Goal: Information Seeking & Learning: Learn about a topic

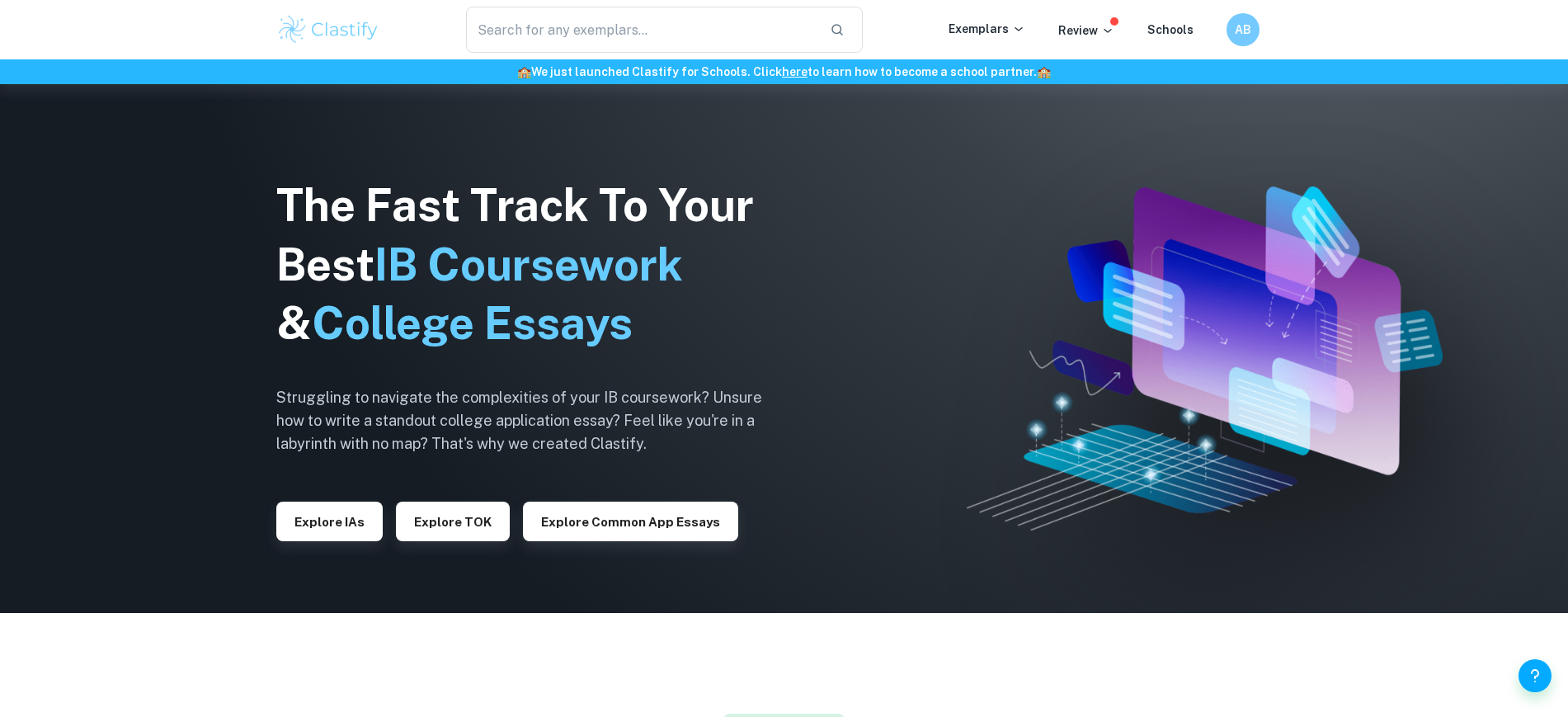
scroll to position [103, 0]
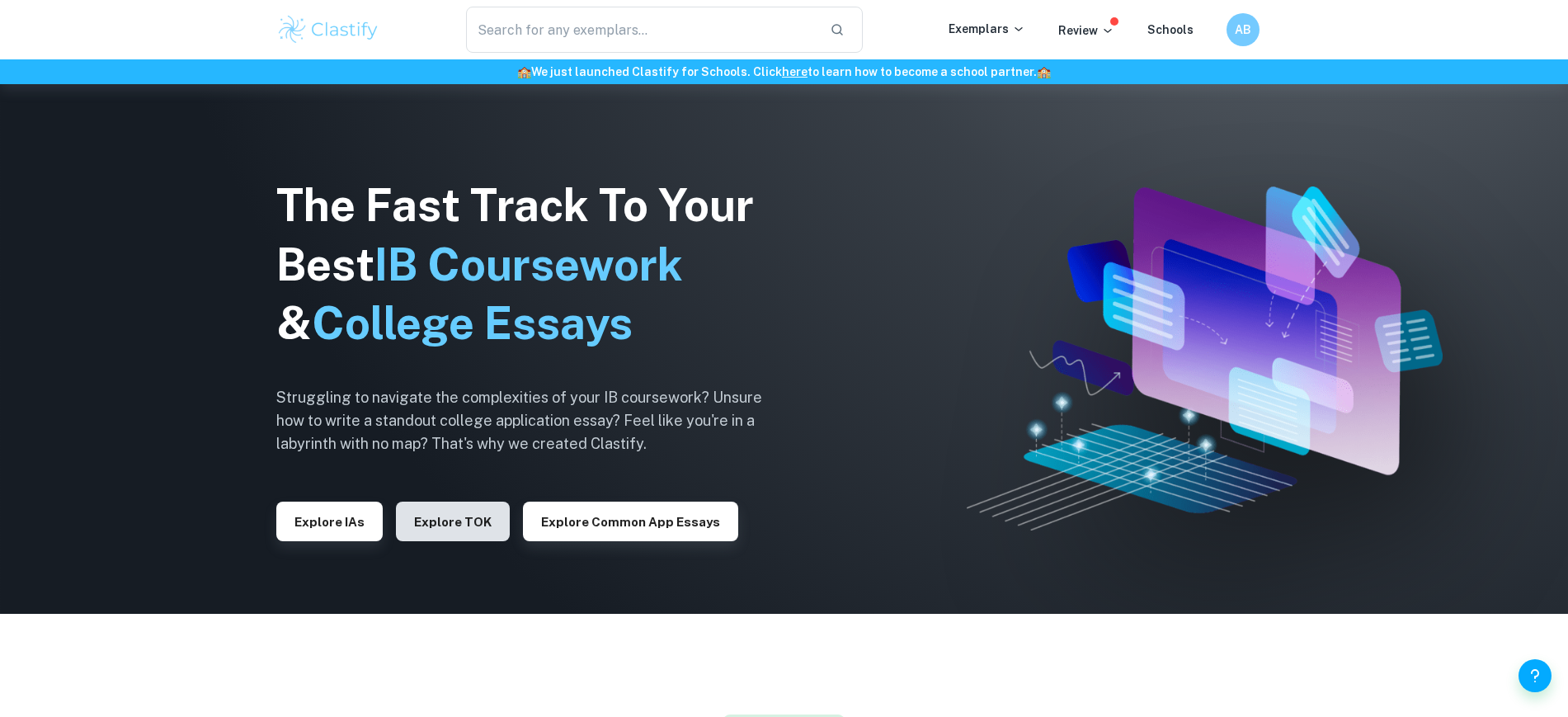
click at [424, 526] on button "Explore TOK" at bounding box center [453, 522] width 114 height 40
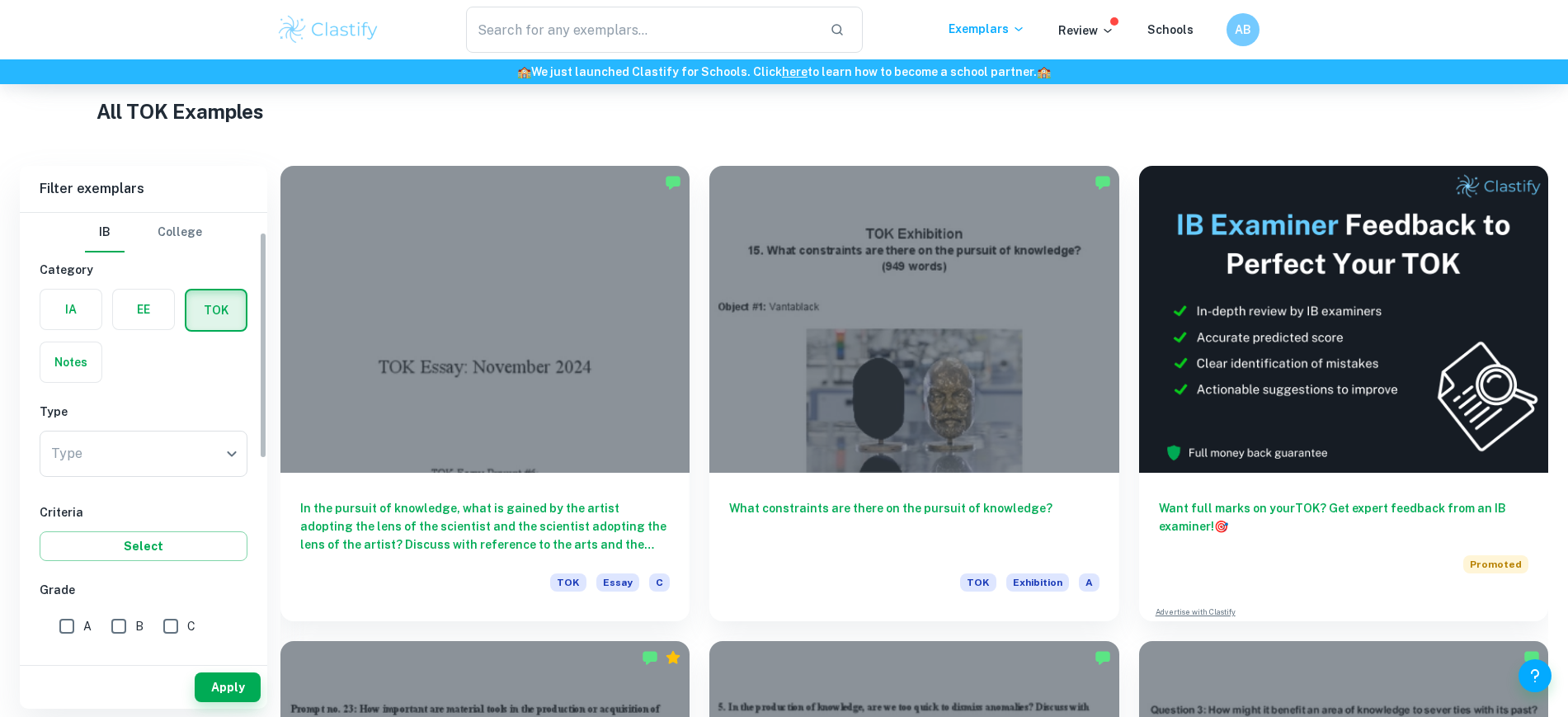
scroll to position [103, 0]
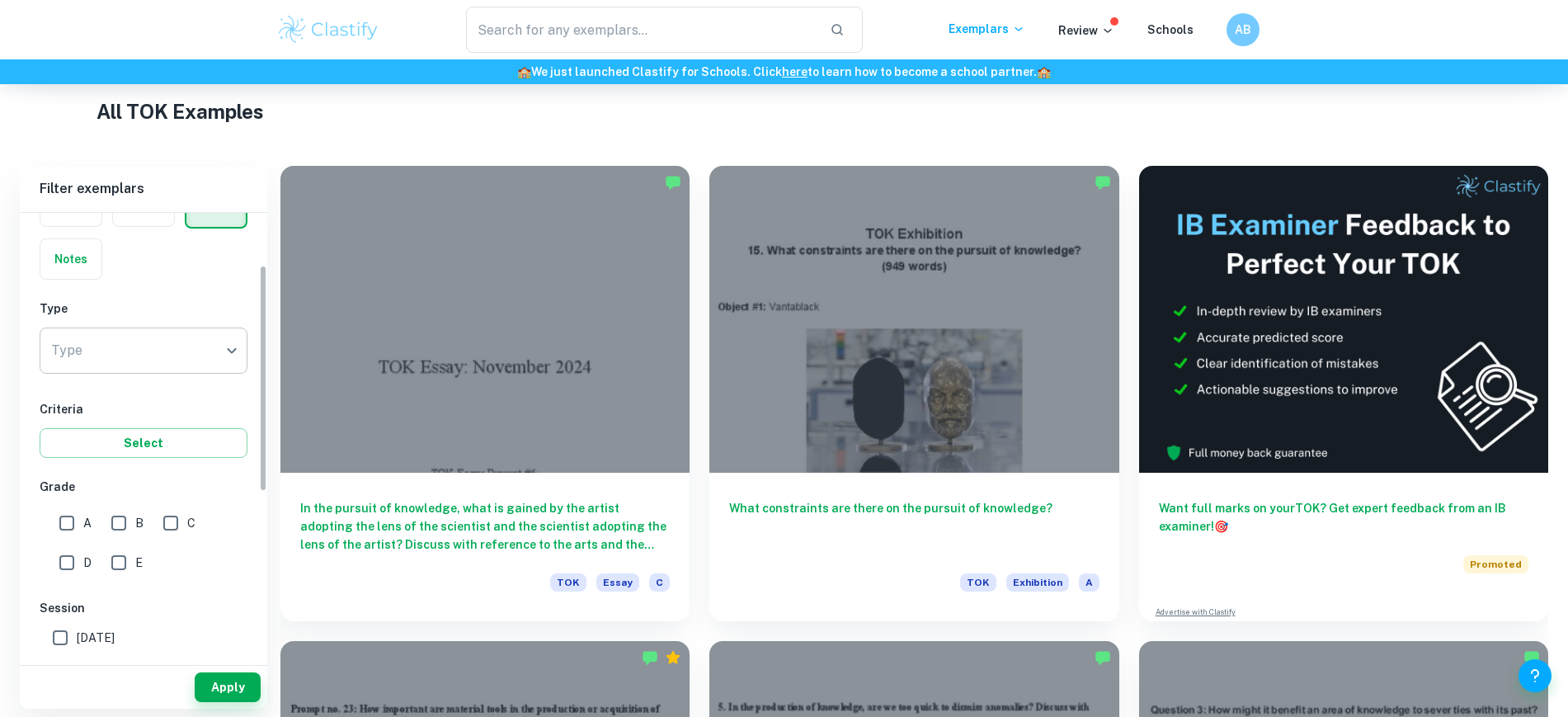
click at [183, 343] on body "We value your privacy We use cookies to enhance your browsing experience, serve…" at bounding box center [784, 133] width 1568 height 717
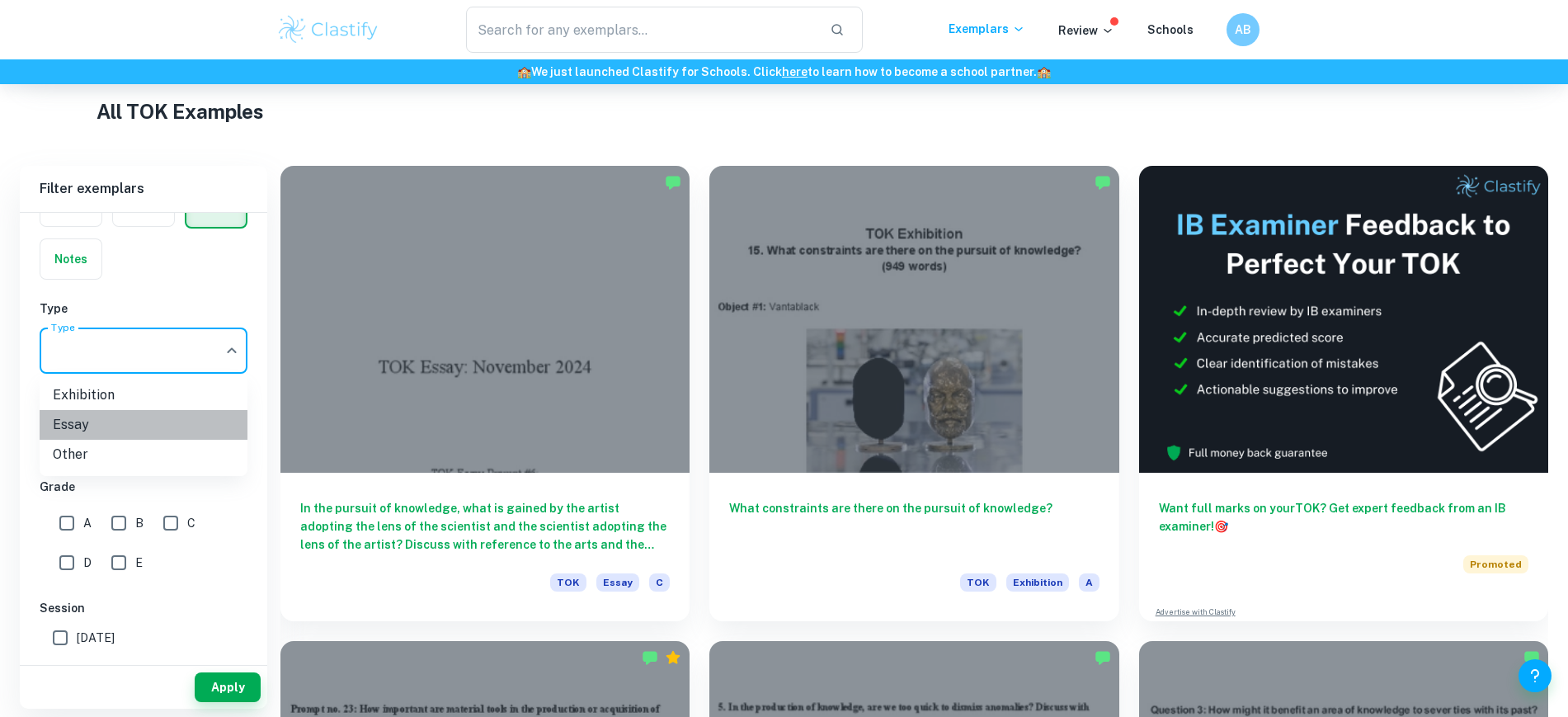
click at [118, 419] on li "Essay" at bounding box center [143, 424] width 208 height 29
type input "Essay"
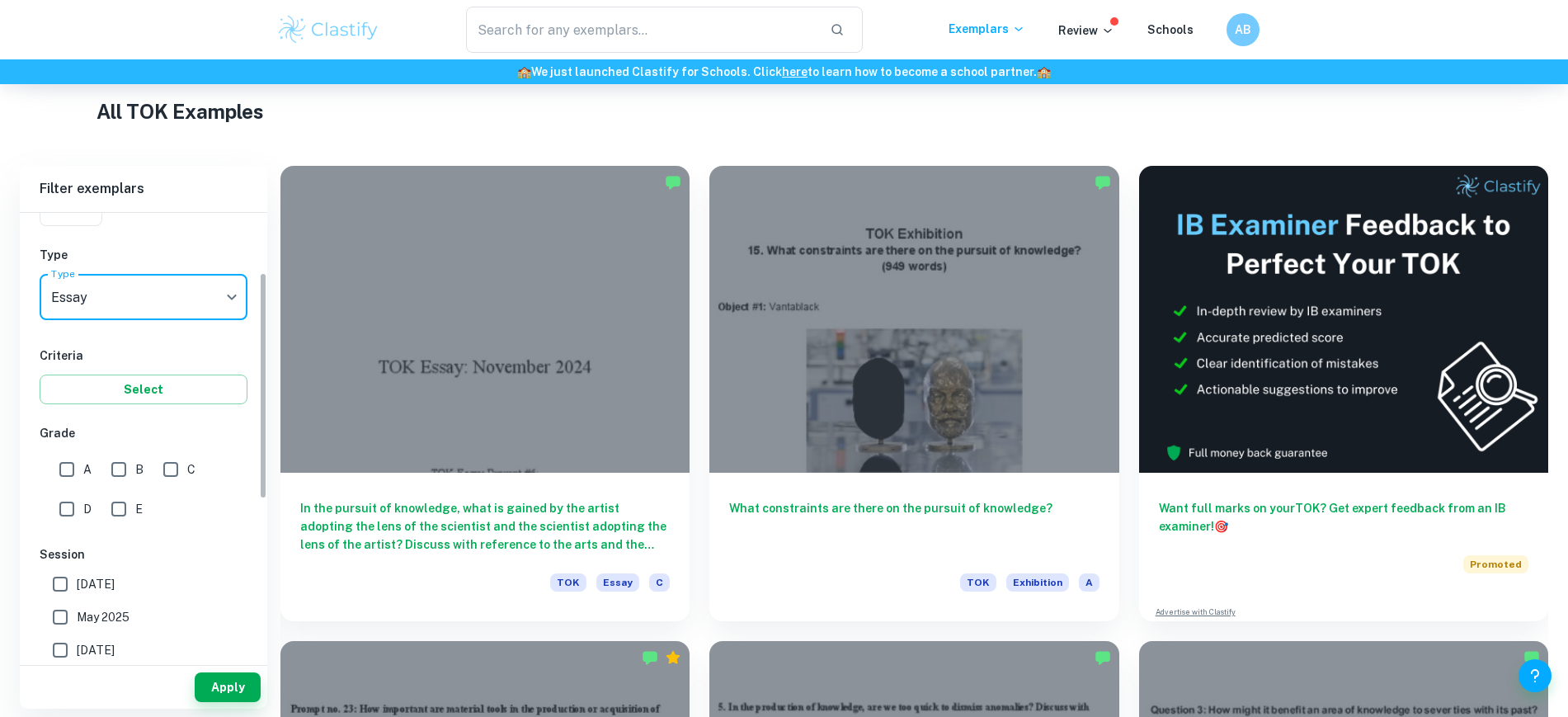
scroll to position [206, 0]
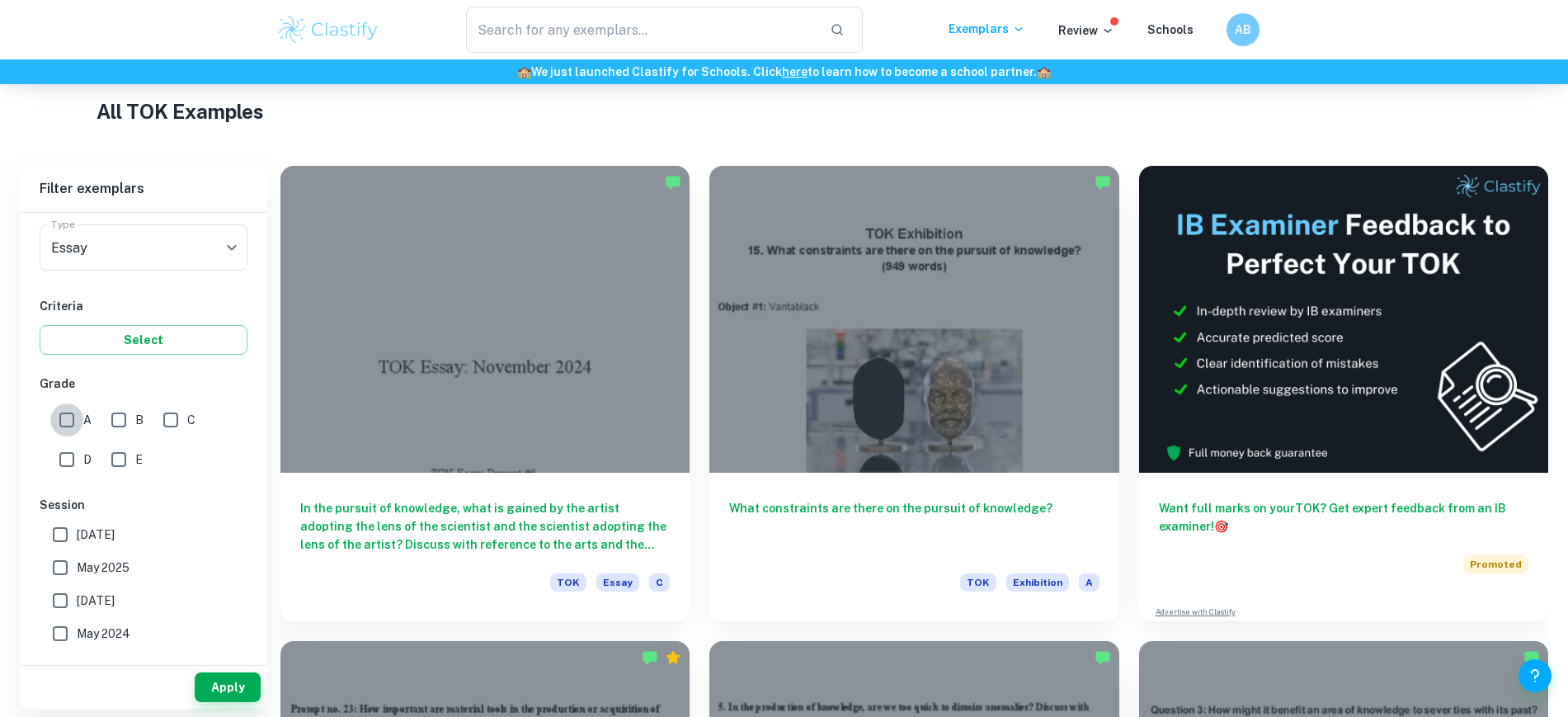
click at [67, 420] on input "A" at bounding box center [67, 419] width 33 height 33
checkbox input "true"
click at [105, 561] on span "May 2025" at bounding box center [104, 568] width 53 height 18
click at [77, 561] on input "May 2025" at bounding box center [60, 568] width 33 height 33
checkbox input "true"
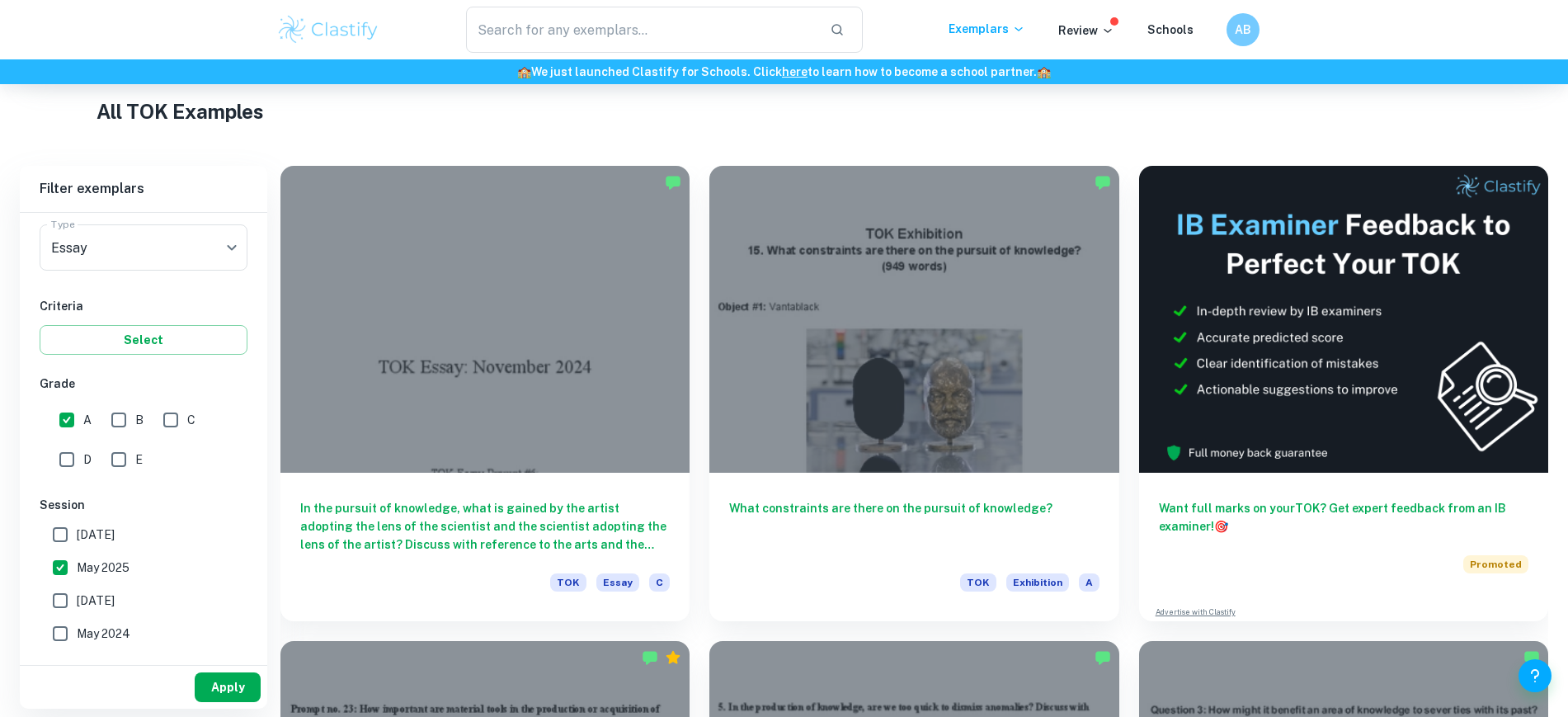
click at [223, 685] on button "Apply" at bounding box center [227, 687] width 66 height 29
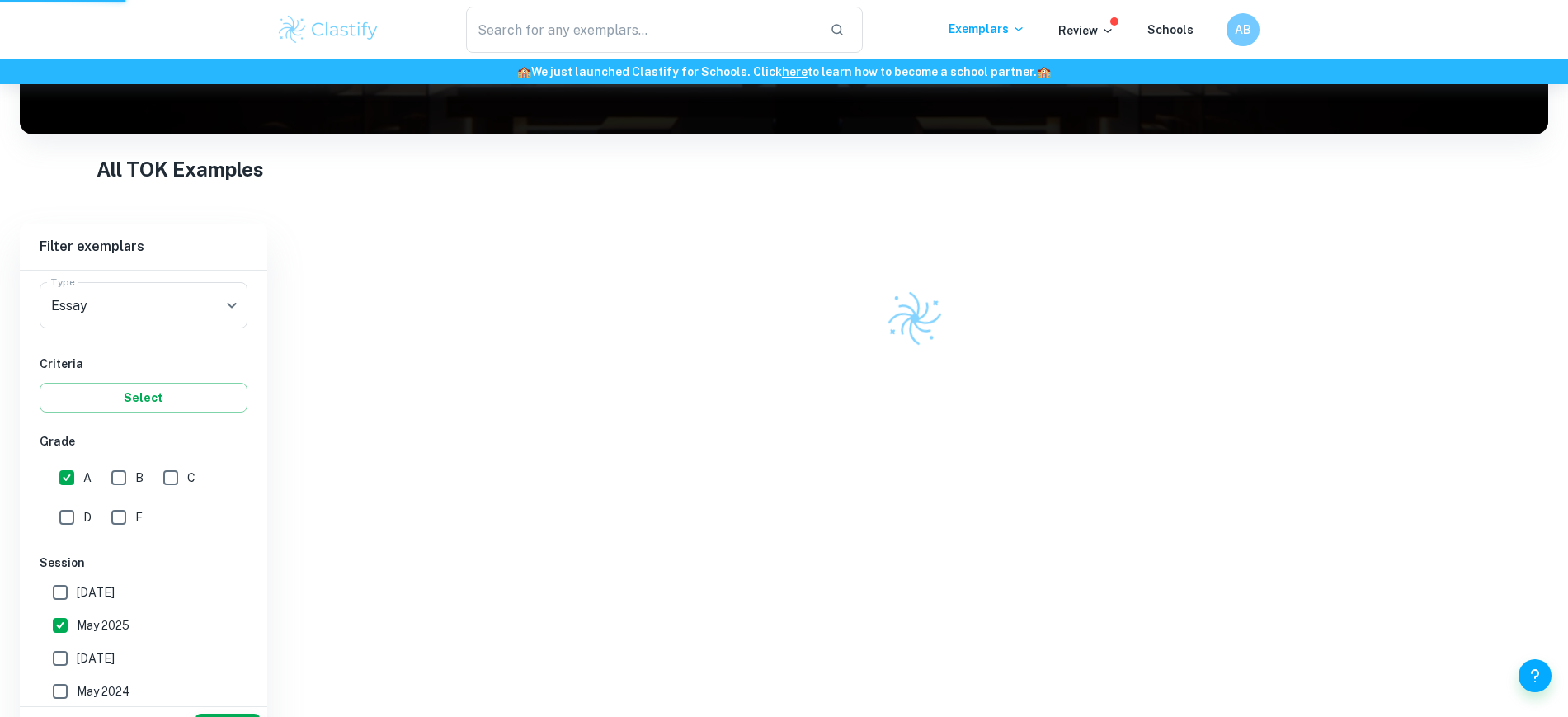
scroll to position [210, 0]
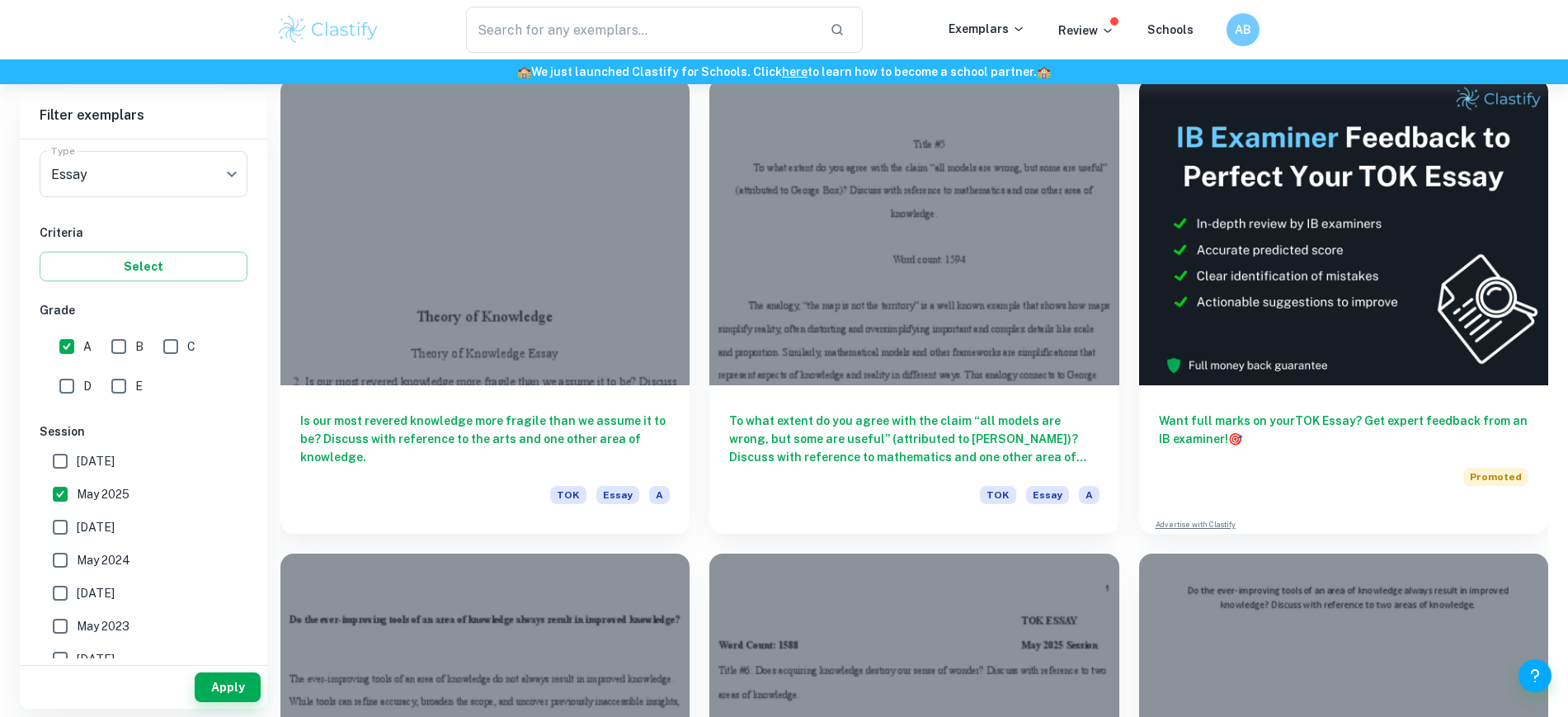
scroll to position [413, 0]
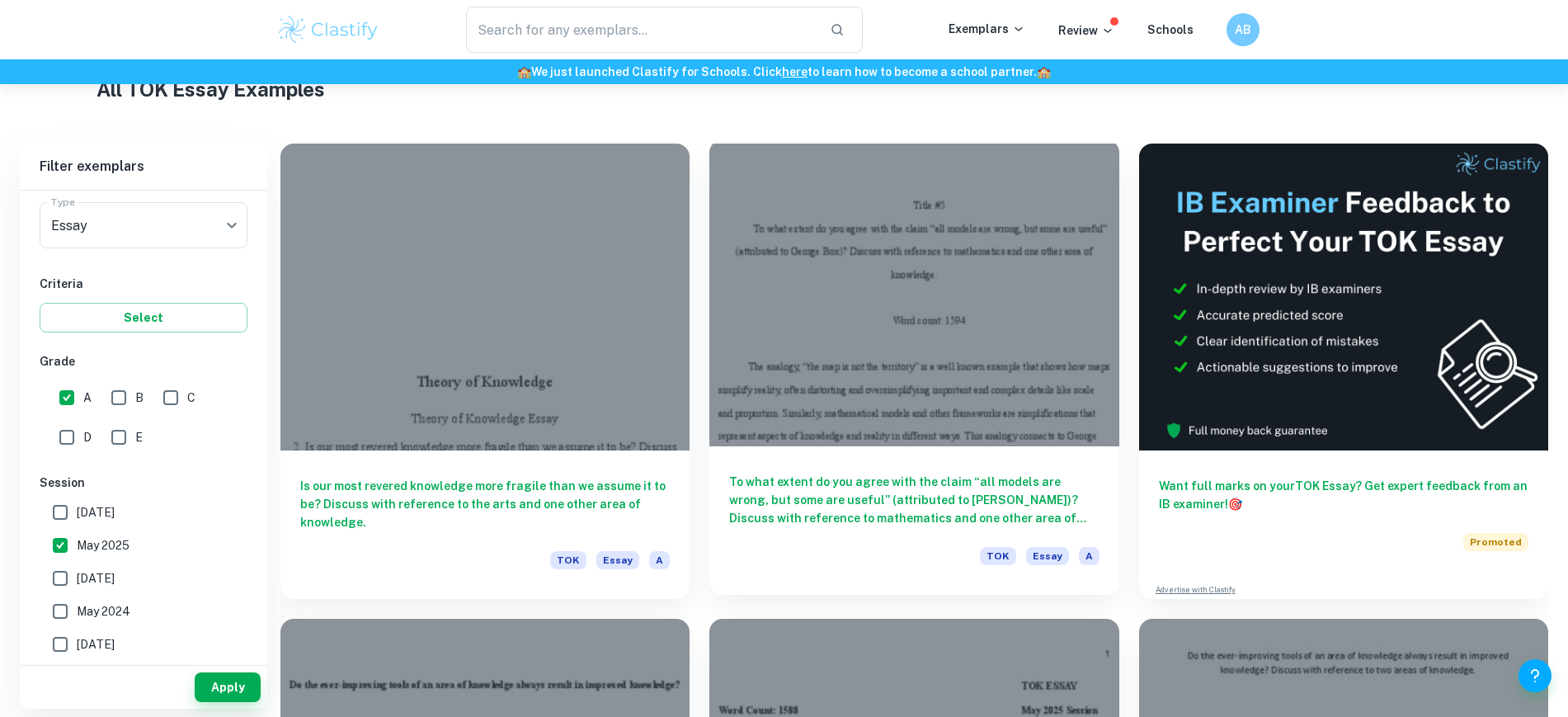
click at [730, 473] on h6 "To what extent do you agree with the claim “all models are wrong, but some are …" at bounding box center [913, 499] width 370 height 54
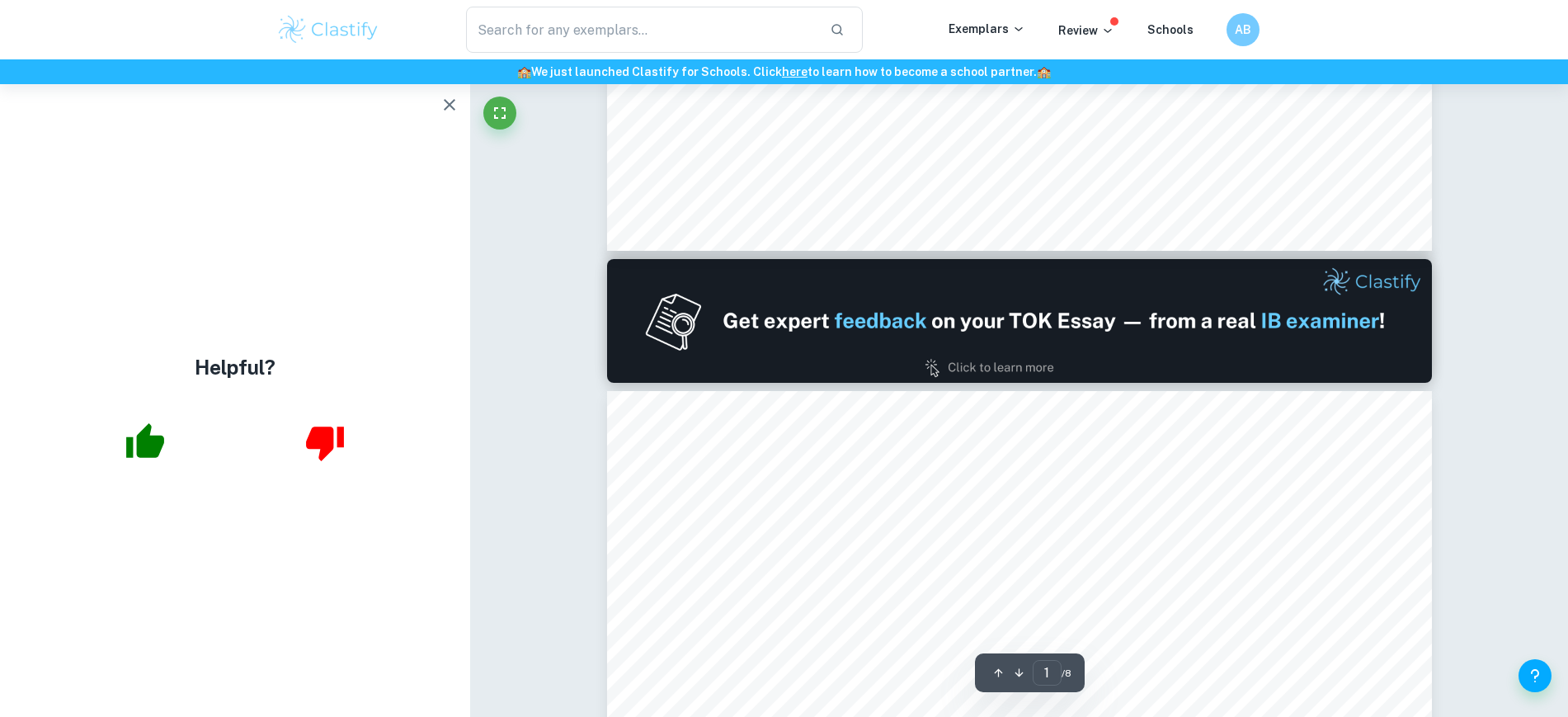
type input "2"
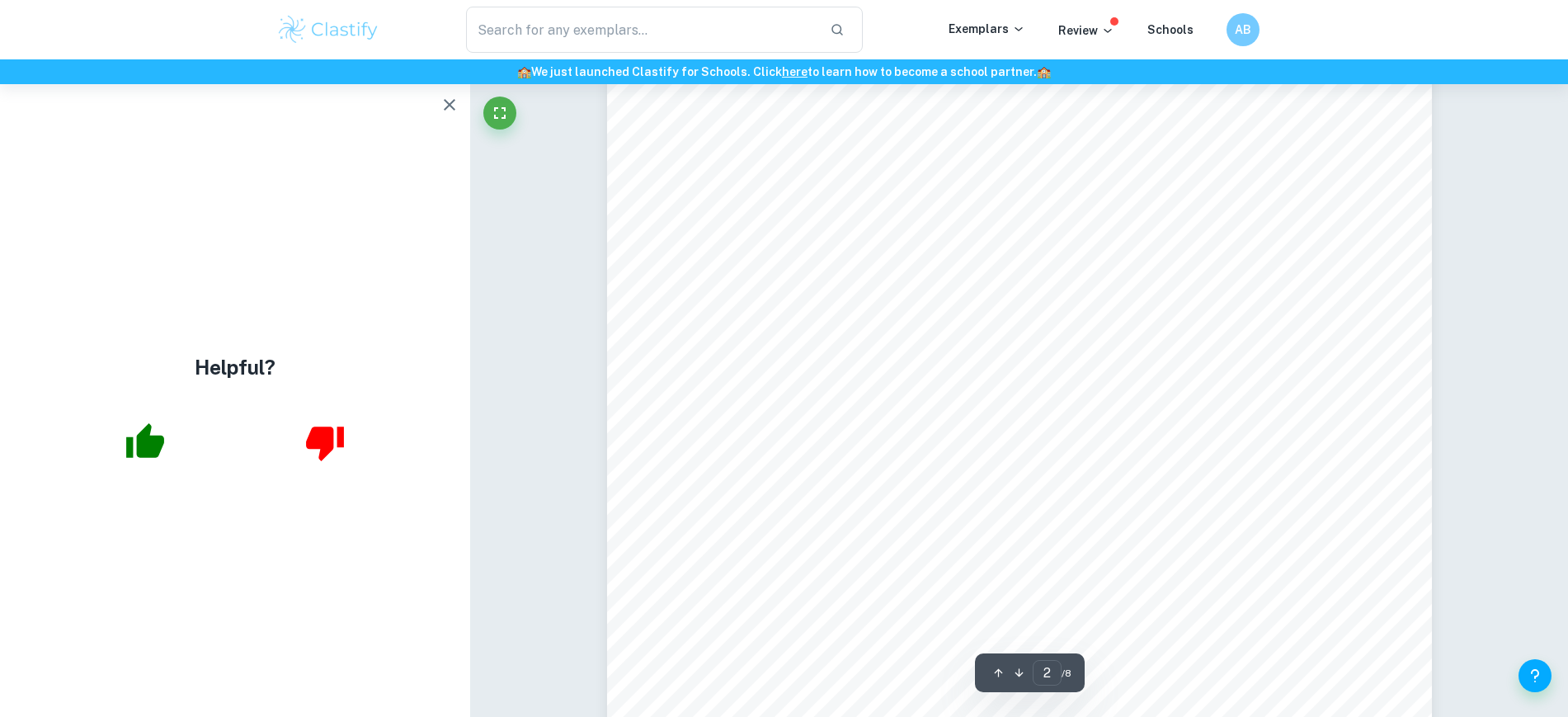
scroll to position [1238, 0]
